Goal: Transaction & Acquisition: Purchase product/service

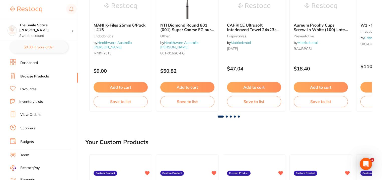
scroll to position [7, 0]
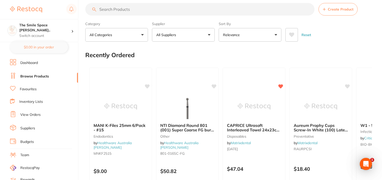
click at [139, 9] on input "search" at bounding box center [200, 9] width 230 height 13
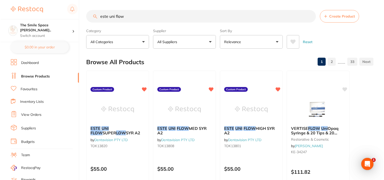
scroll to position [0, 0]
type input "este uni flow"
click at [170, 149] on div "ESTE UNI FLOW MED SYR A2 by Dentavision PTY LTD TOK13808" at bounding box center [183, 138] width 63 height 32
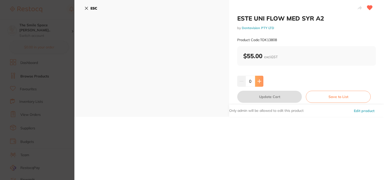
click at [257, 83] on icon at bounding box center [259, 81] width 4 height 4
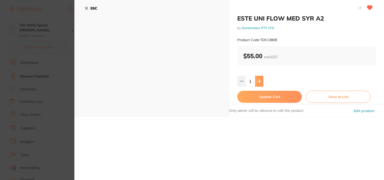
click at [257, 83] on icon at bounding box center [259, 81] width 4 height 4
type input "5"
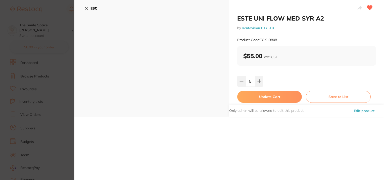
click at [269, 98] on button "Update Cart" at bounding box center [269, 97] width 65 height 12
checkbox input "false"
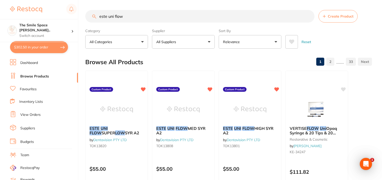
drag, startPoint x: 129, startPoint y: 15, endPoint x: 85, endPoint y: 6, distance: 45.0
type input "power etch"
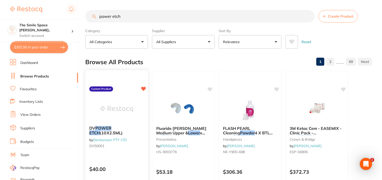
click at [104, 134] on span "(10X2.5ML)" at bounding box center [111, 133] width 23 height 5
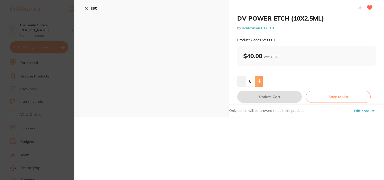
click at [257, 80] on icon at bounding box center [259, 81] width 4 height 4
type input "1"
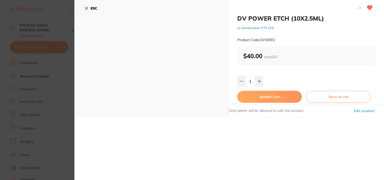
click at [265, 98] on button "Update Cart" at bounding box center [269, 97] width 65 height 12
